Goal: Check status: Check status

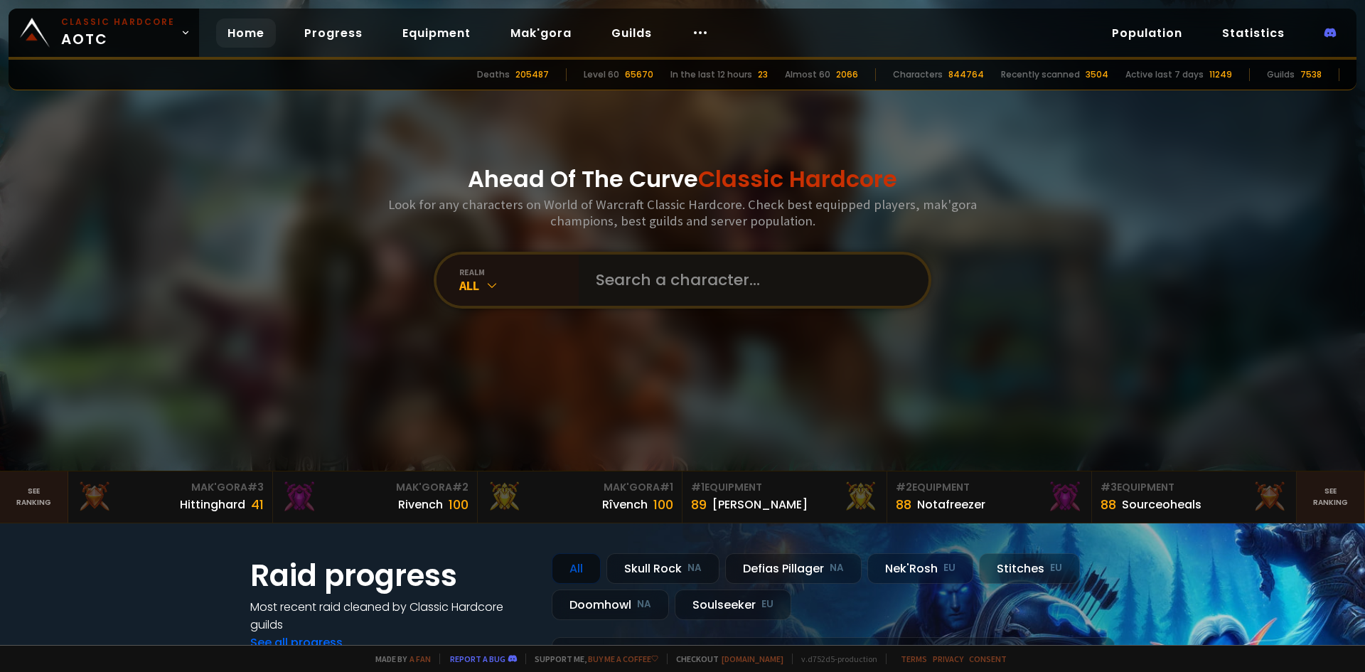
click at [631, 299] on input "text" at bounding box center [749, 279] width 324 height 51
type input "aizenwaar"
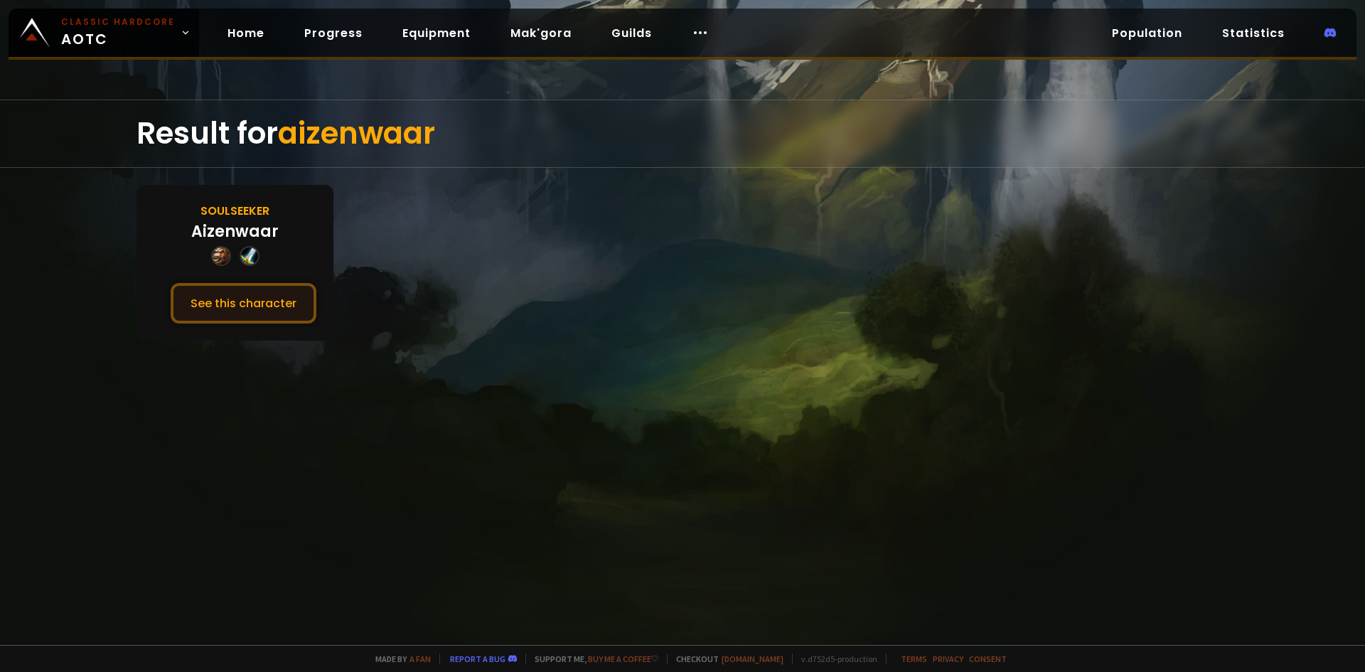
click at [299, 301] on button "See this character" at bounding box center [244, 303] width 146 height 41
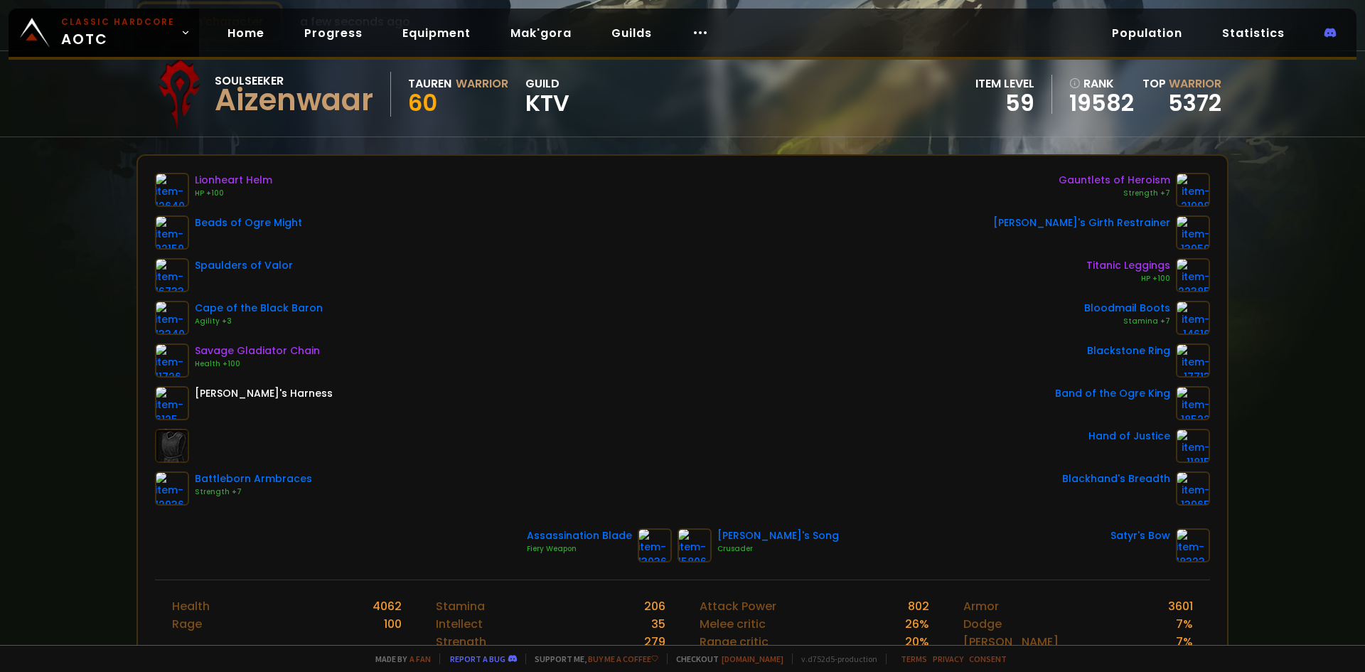
scroll to position [142, 0]
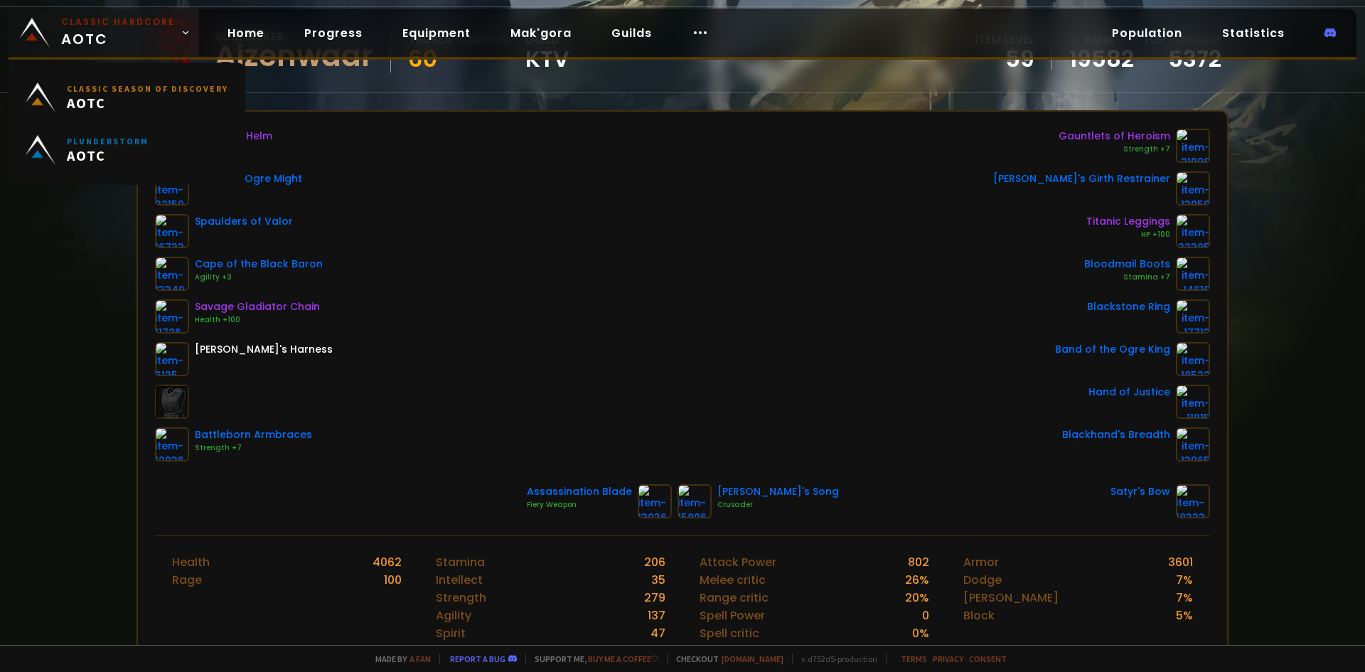
click at [115, 43] on span "Classic Hardcore AOTC" at bounding box center [118, 33] width 114 height 34
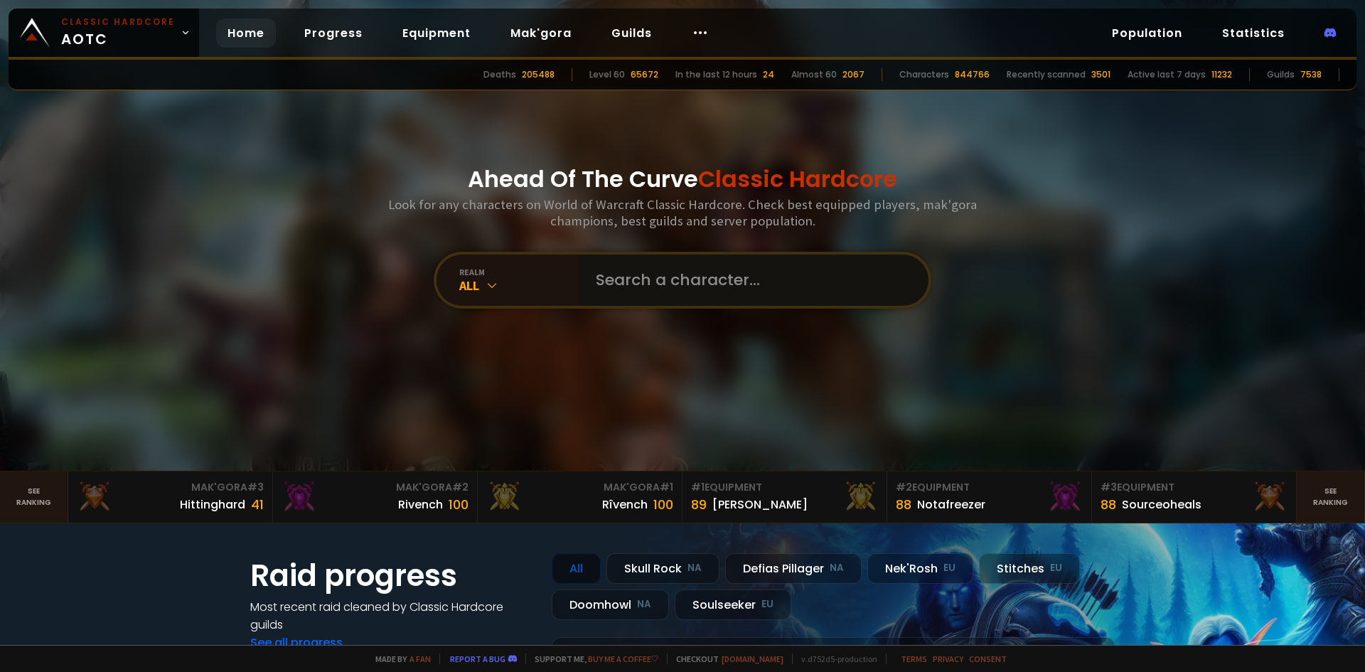
click at [659, 286] on input "text" at bounding box center [749, 279] width 324 height 51
type input "intandeux"
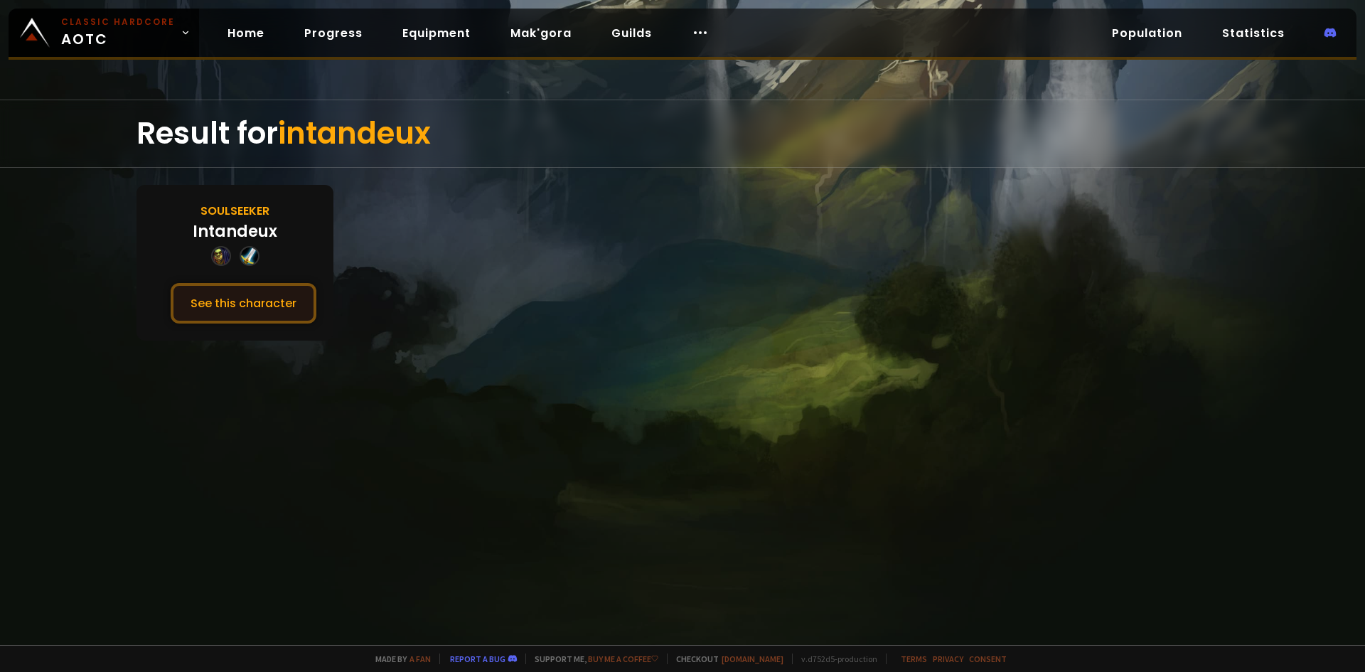
click at [259, 288] on button "See this character" at bounding box center [244, 303] width 146 height 41
